Goal: Navigation & Orientation: Find specific page/section

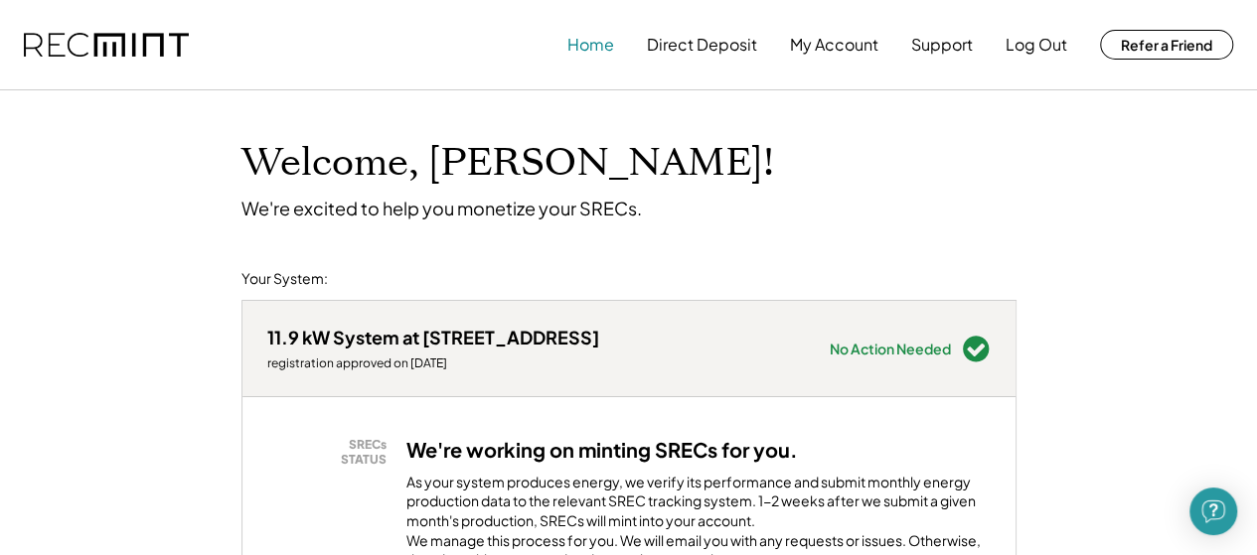
click at [584, 50] on button "Home" at bounding box center [590, 45] width 47 height 40
click at [816, 40] on button "My Account" at bounding box center [834, 45] width 88 height 40
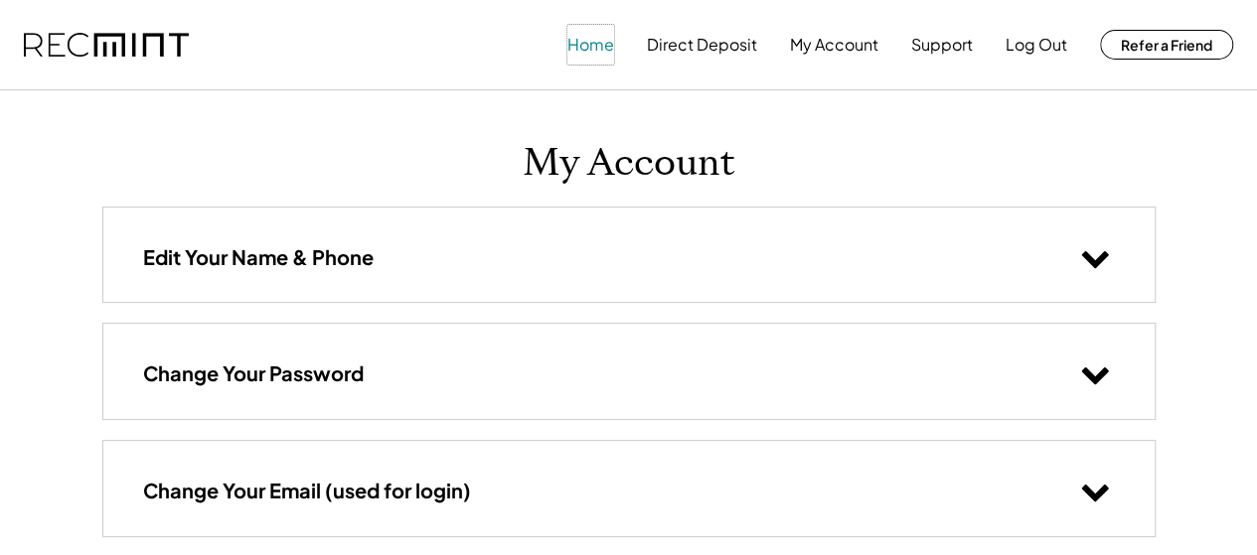
click at [584, 49] on button "Home" at bounding box center [590, 45] width 47 height 40
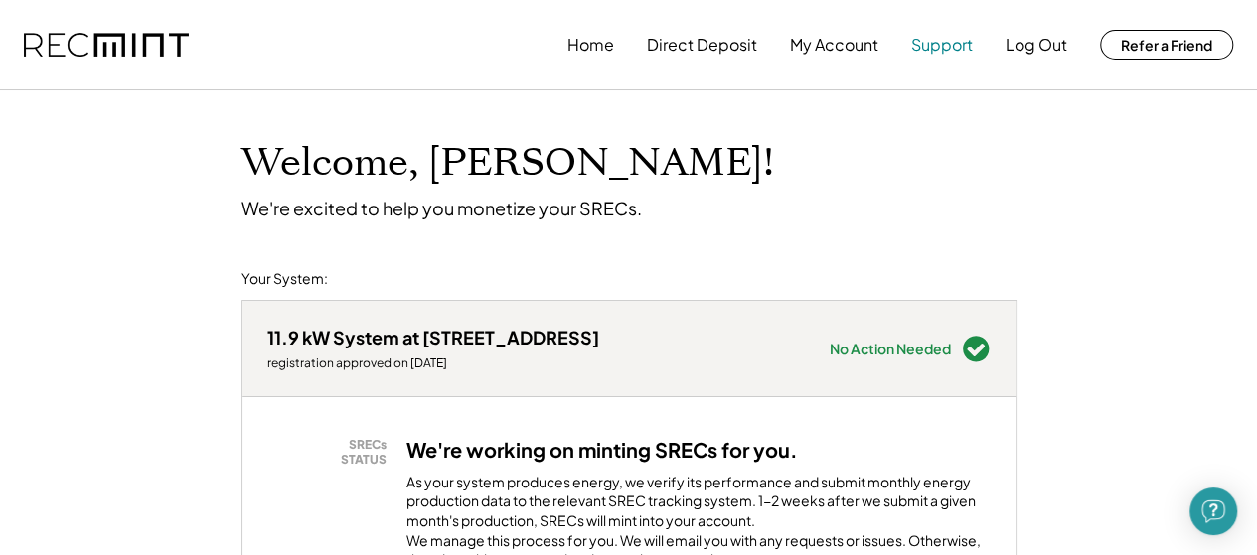
click at [951, 47] on button "Support" at bounding box center [942, 45] width 62 height 40
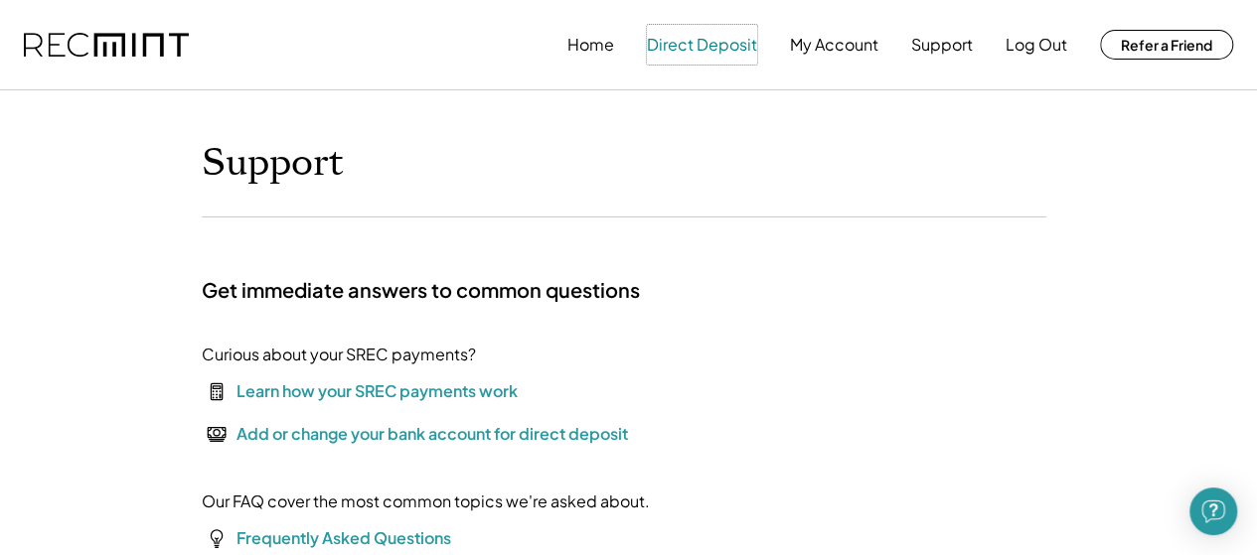
click at [747, 53] on button "Direct Deposit" at bounding box center [702, 45] width 110 height 40
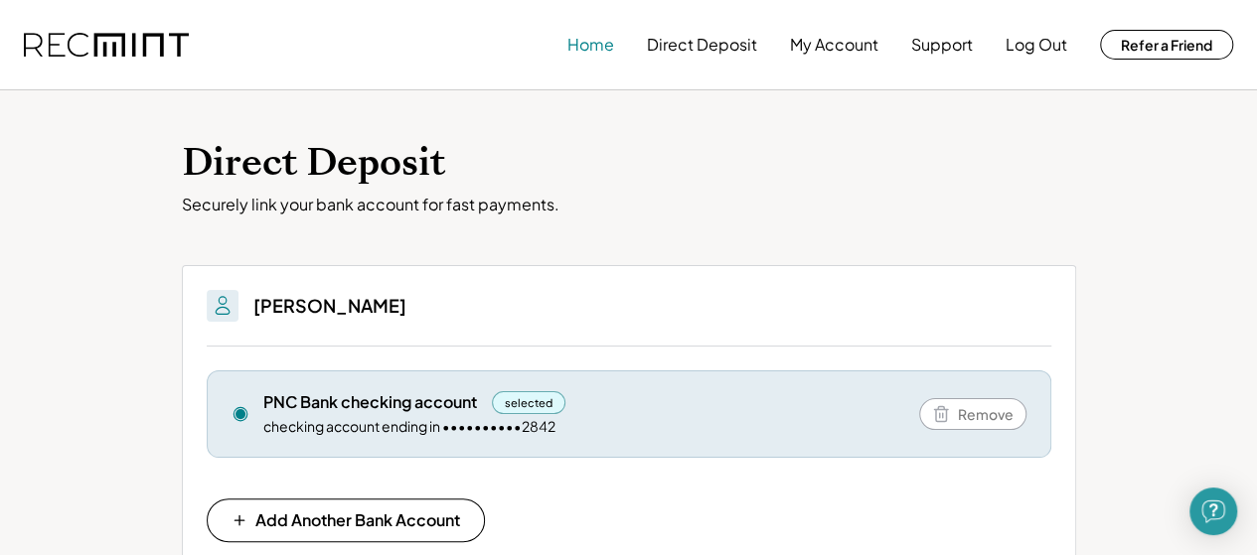
click at [602, 45] on button "Home" at bounding box center [590, 45] width 47 height 40
